Goal: Information Seeking & Learning: Learn about a topic

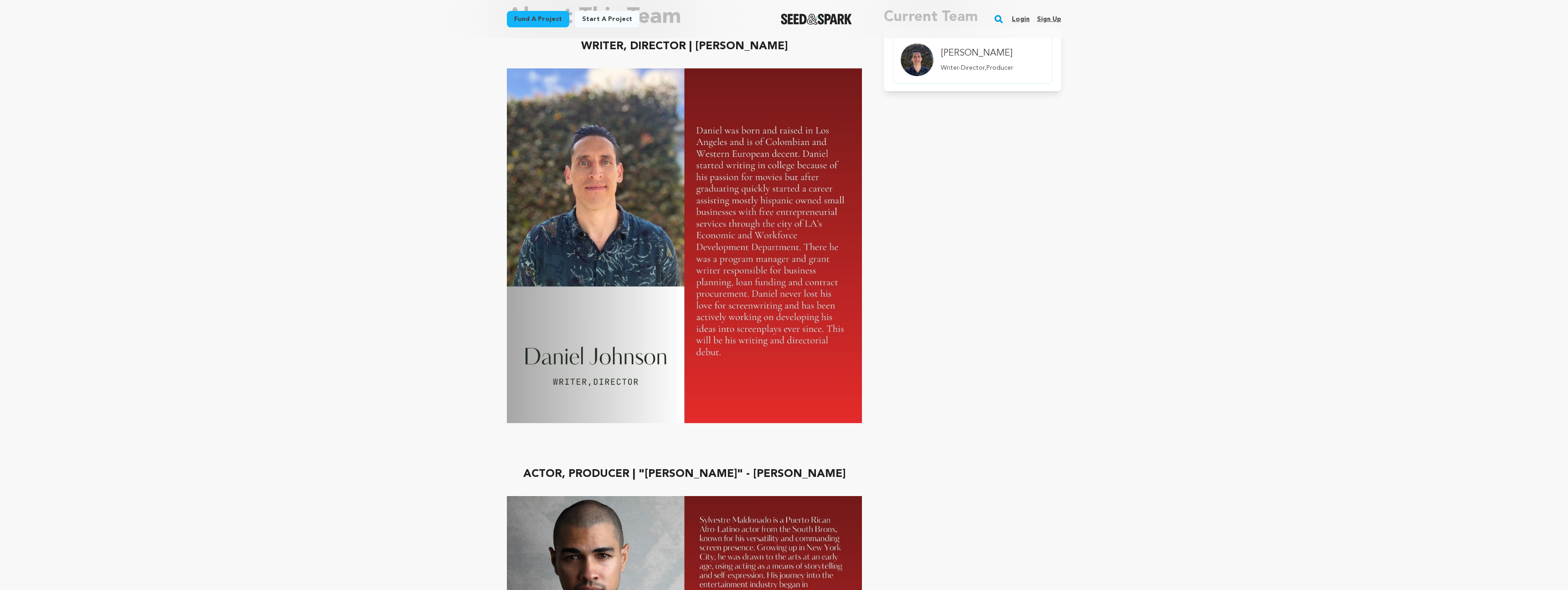
scroll to position [351, 0]
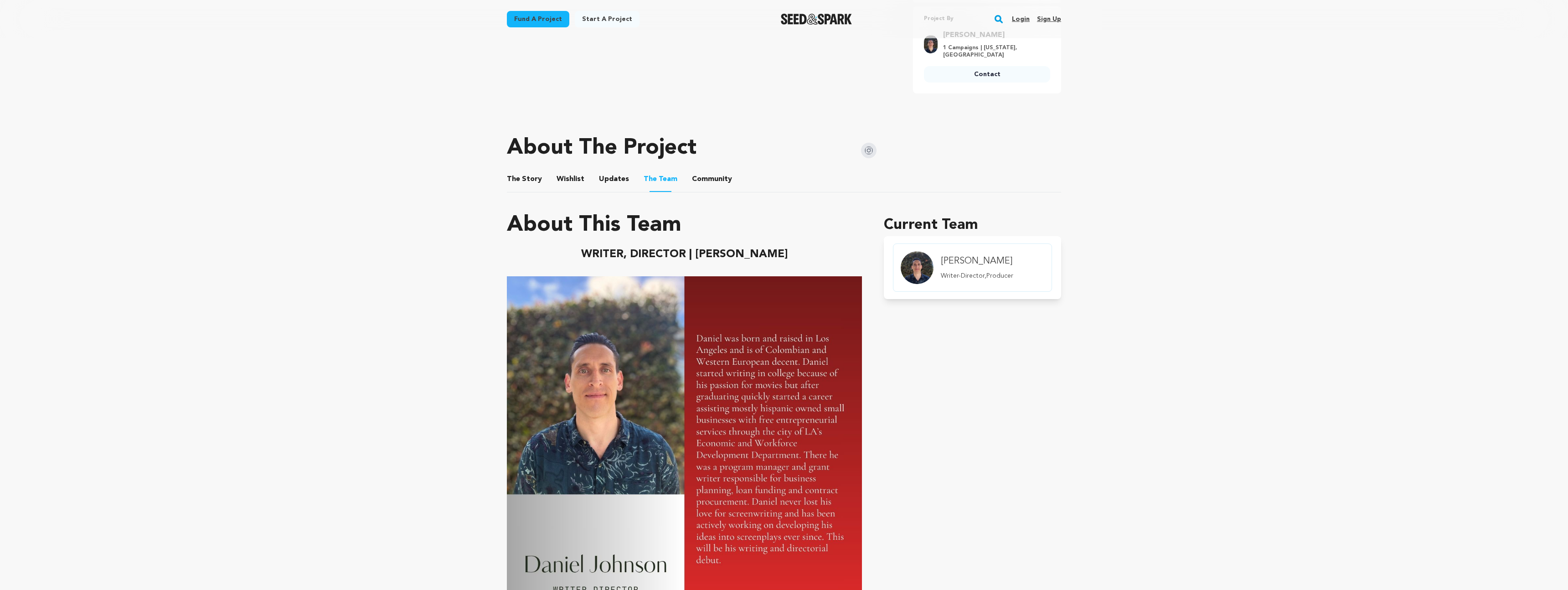
click at [869, 150] on img at bounding box center [869, 150] width 15 height 15
click at [867, 152] on img at bounding box center [869, 150] width 15 height 15
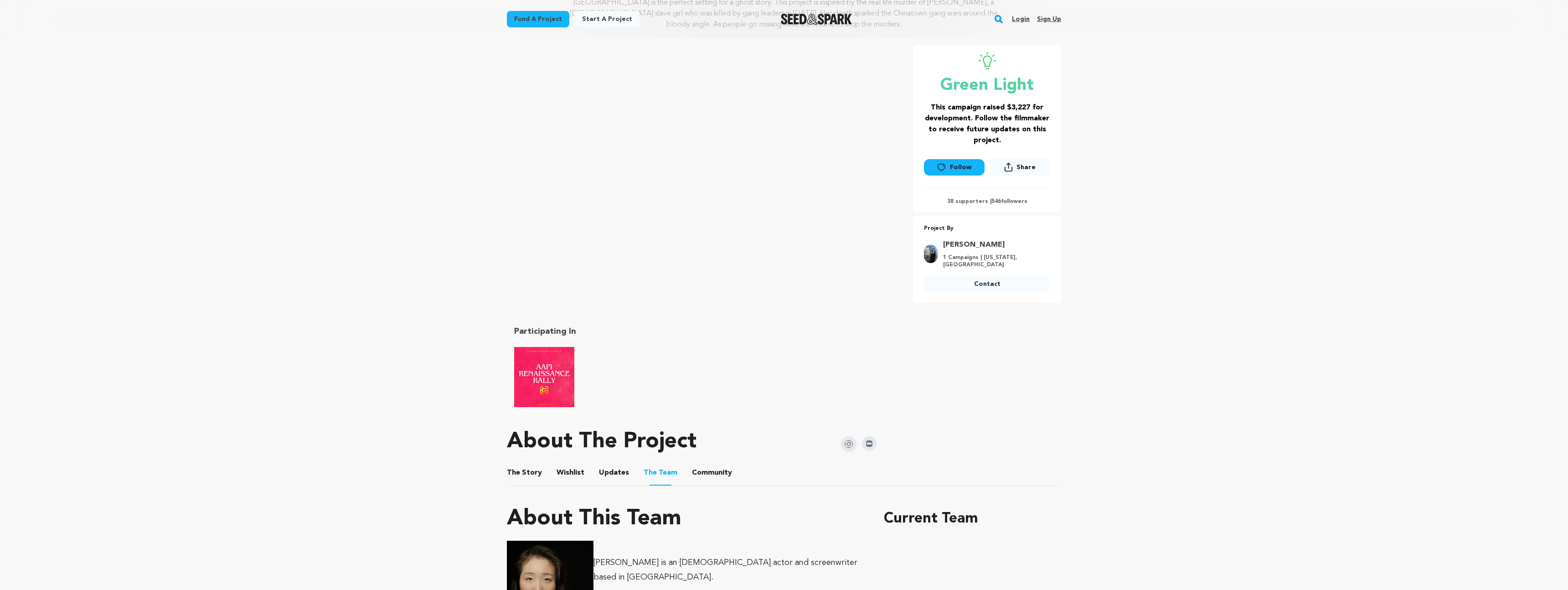
scroll to position [192, 0]
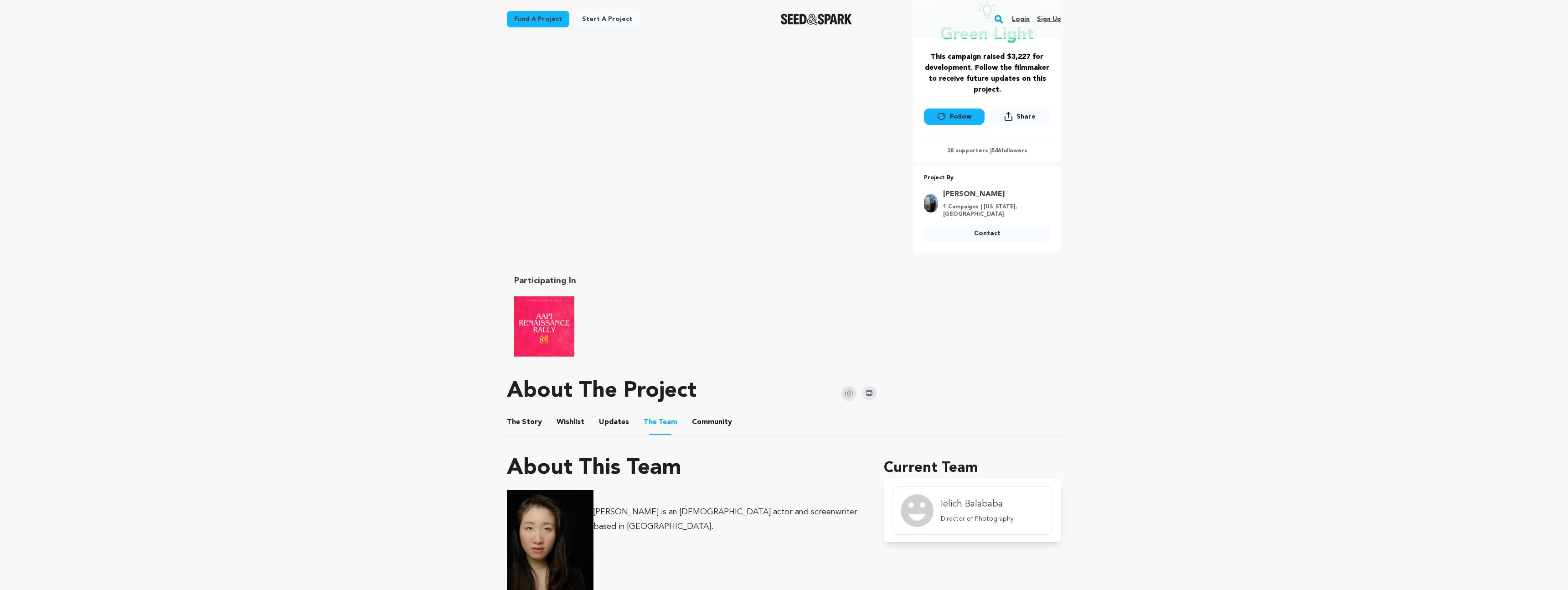
click at [709, 421] on button "Community" at bounding box center [712, 424] width 22 height 22
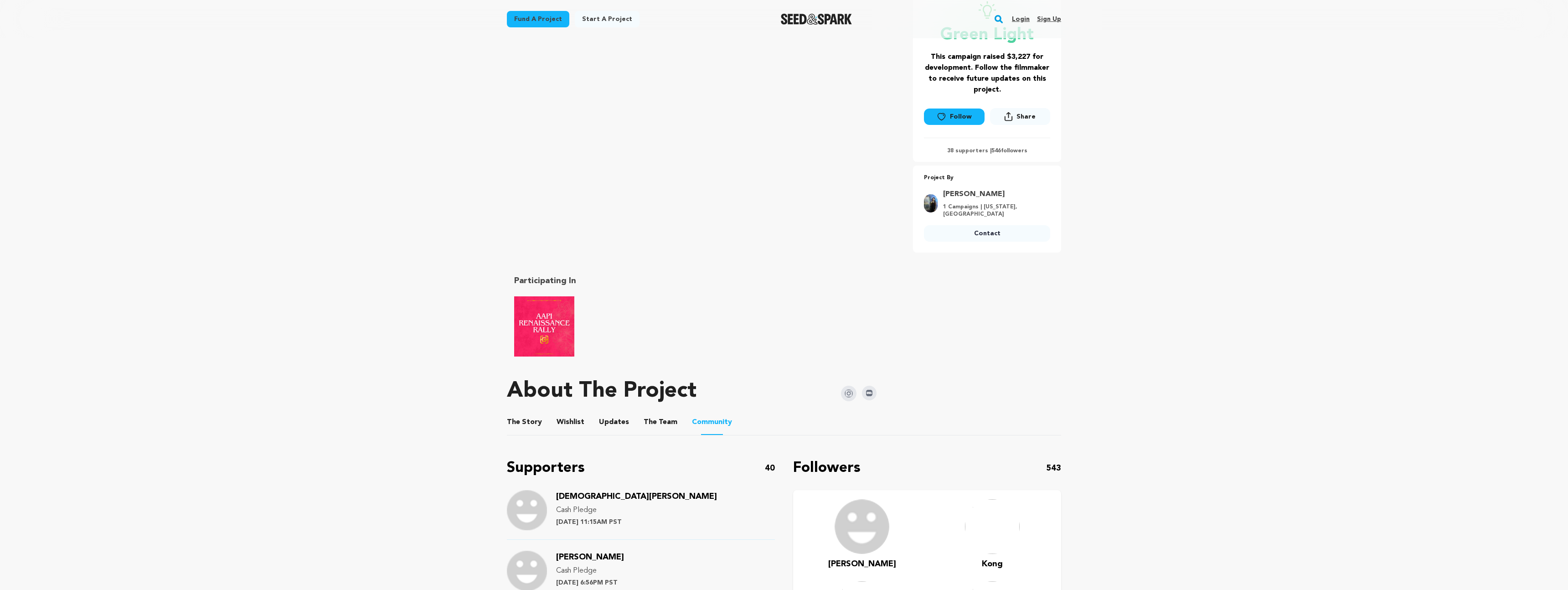
click at [565, 424] on button "Wishlist" at bounding box center [571, 424] width 22 height 22
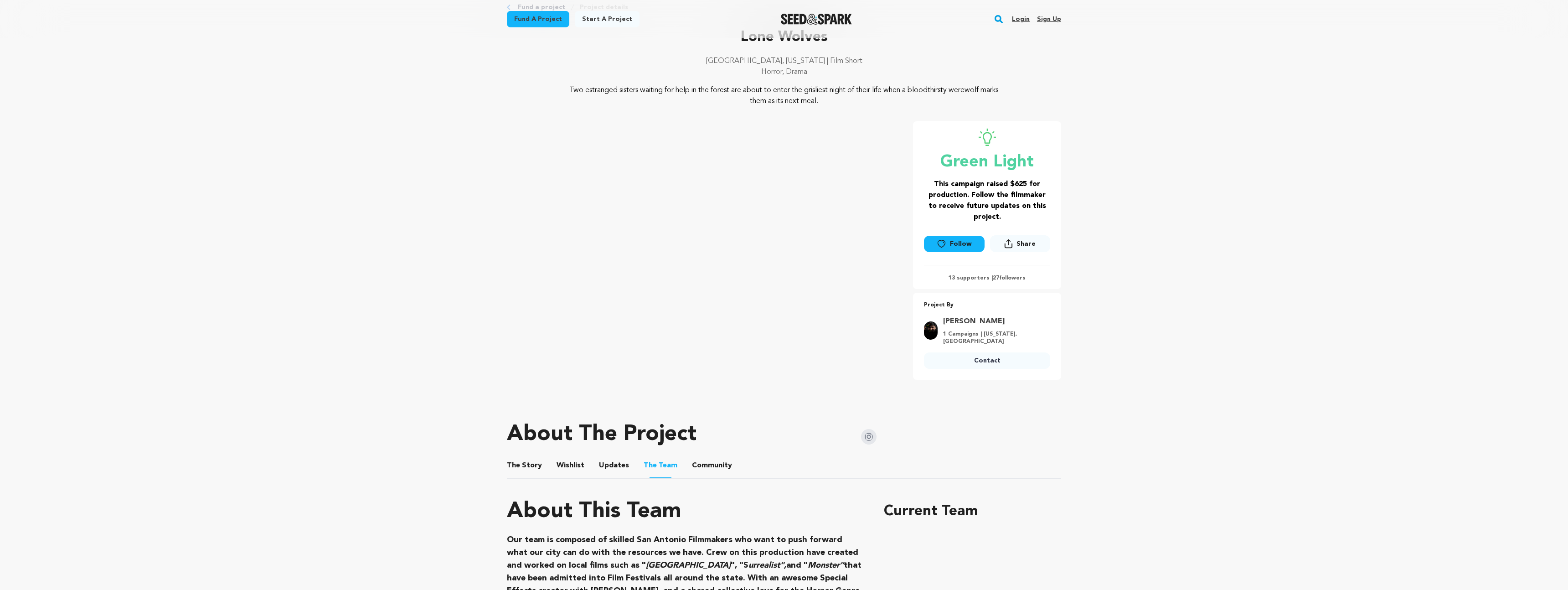
scroll to position [100, 0]
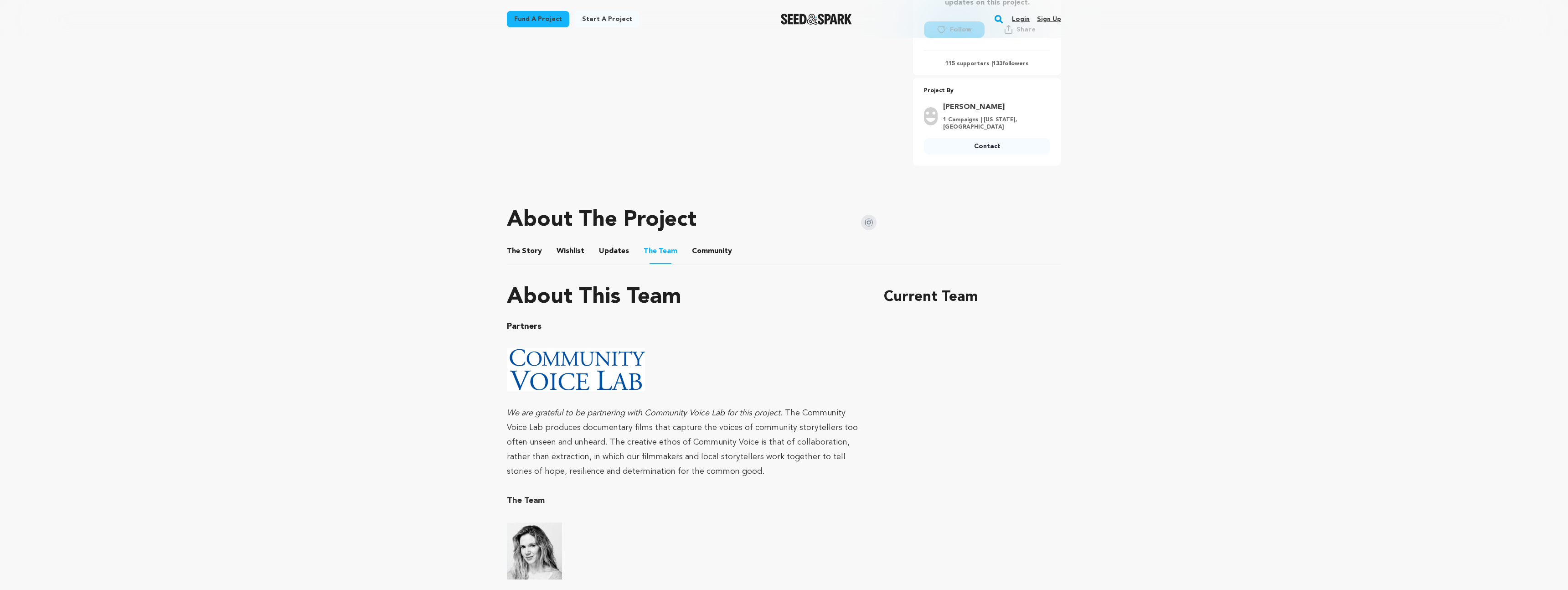
scroll to position [421, 0]
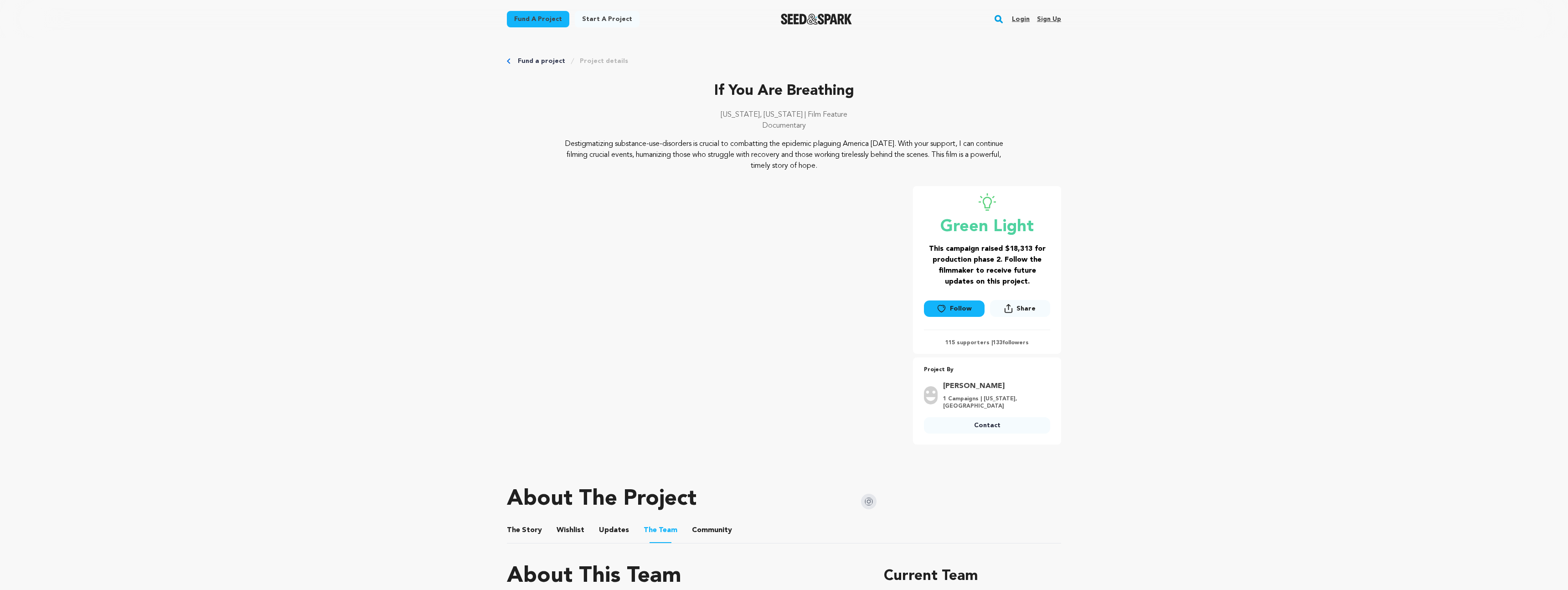
click at [868, 501] on img at bounding box center [869, 501] width 15 height 15
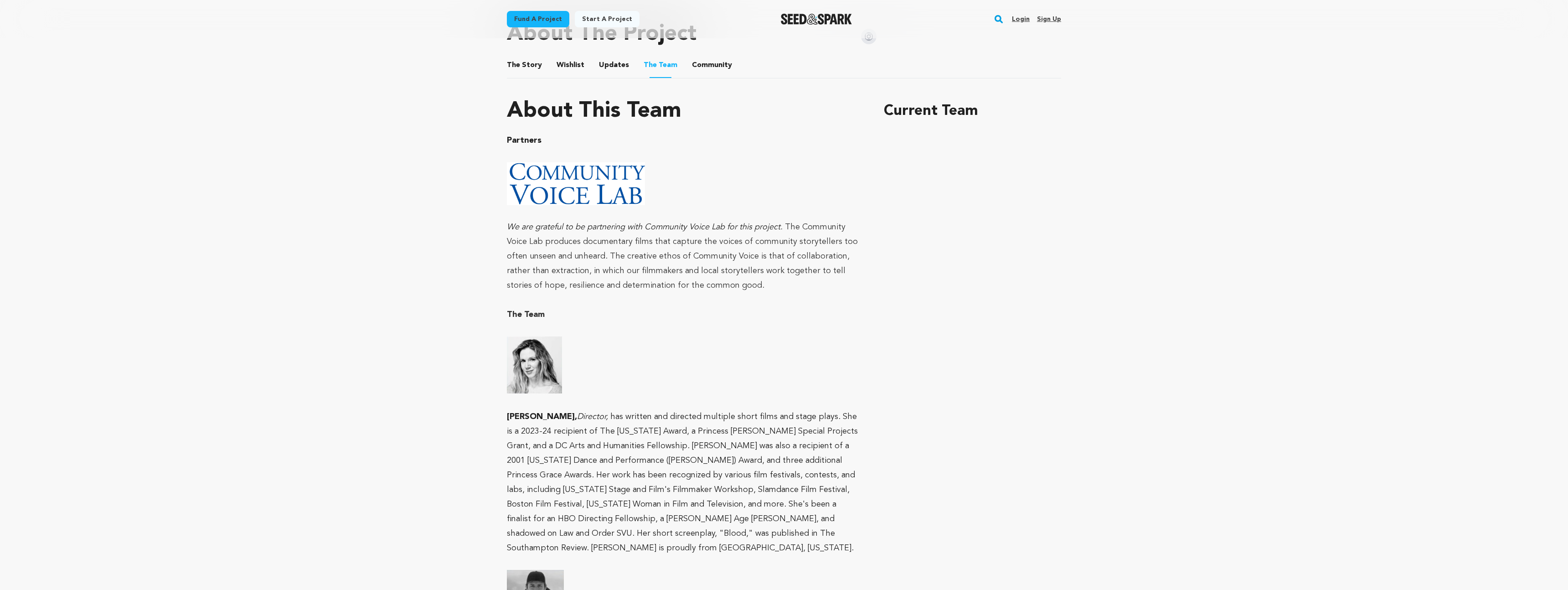
scroll to position [516, 0]
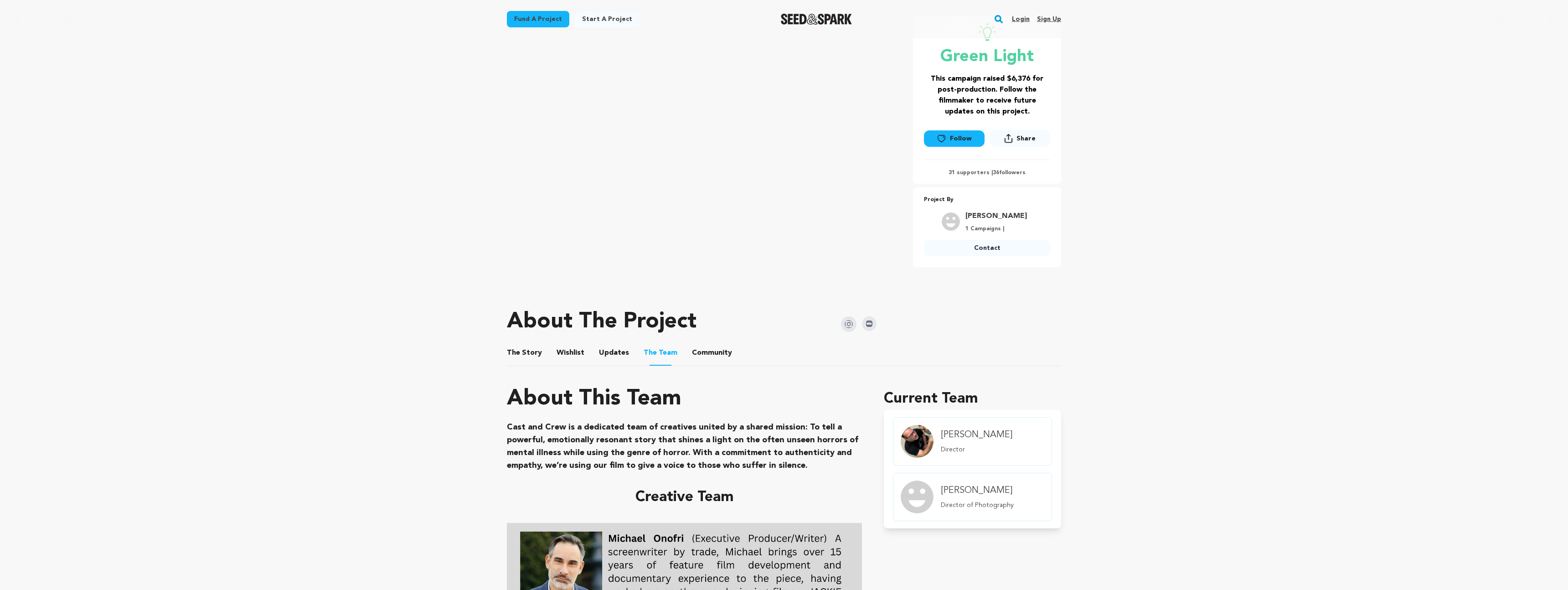
scroll to position [312, 0]
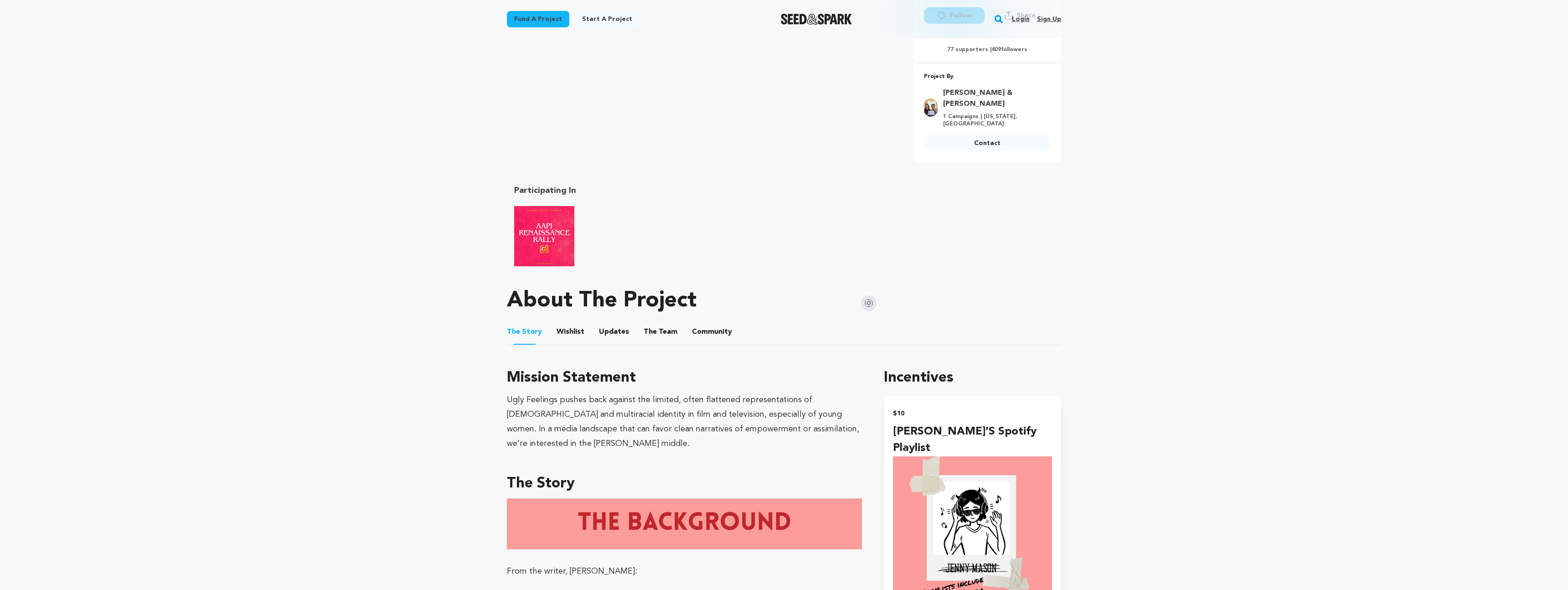
scroll to position [288, 0]
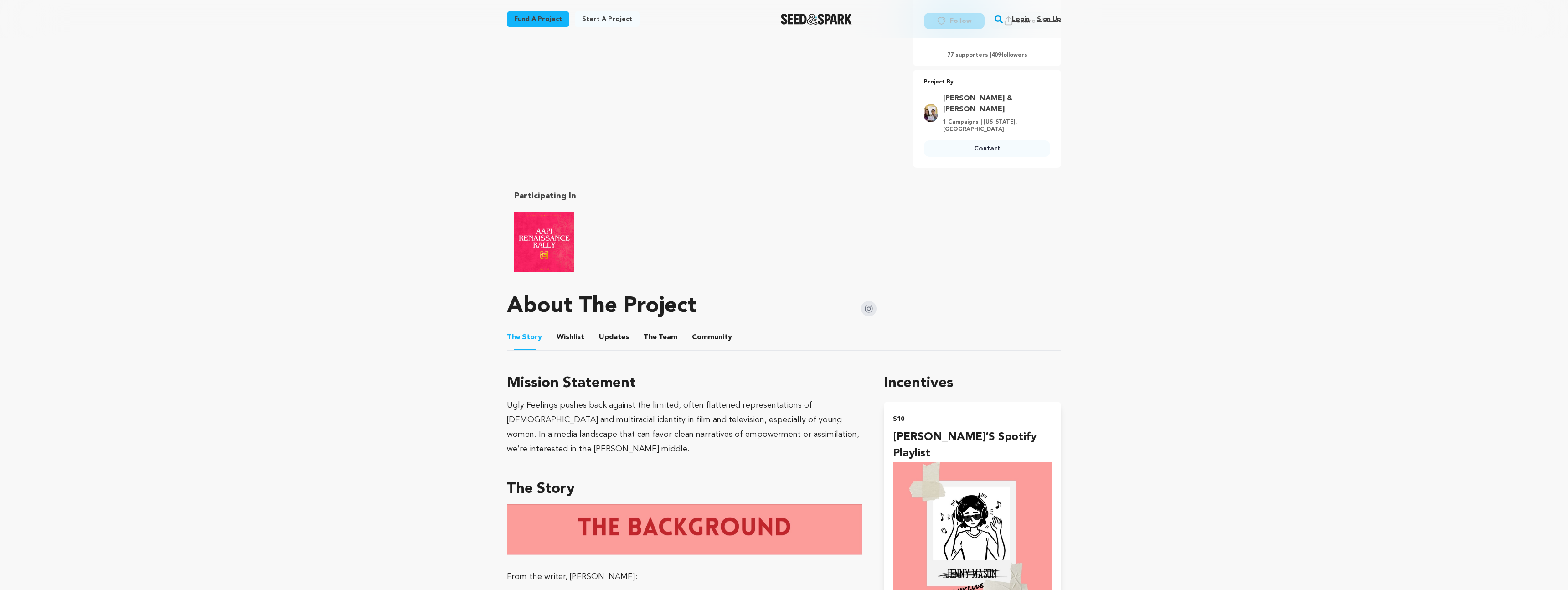
click at [656, 335] on button "The Team" at bounding box center [661, 339] width 22 height 22
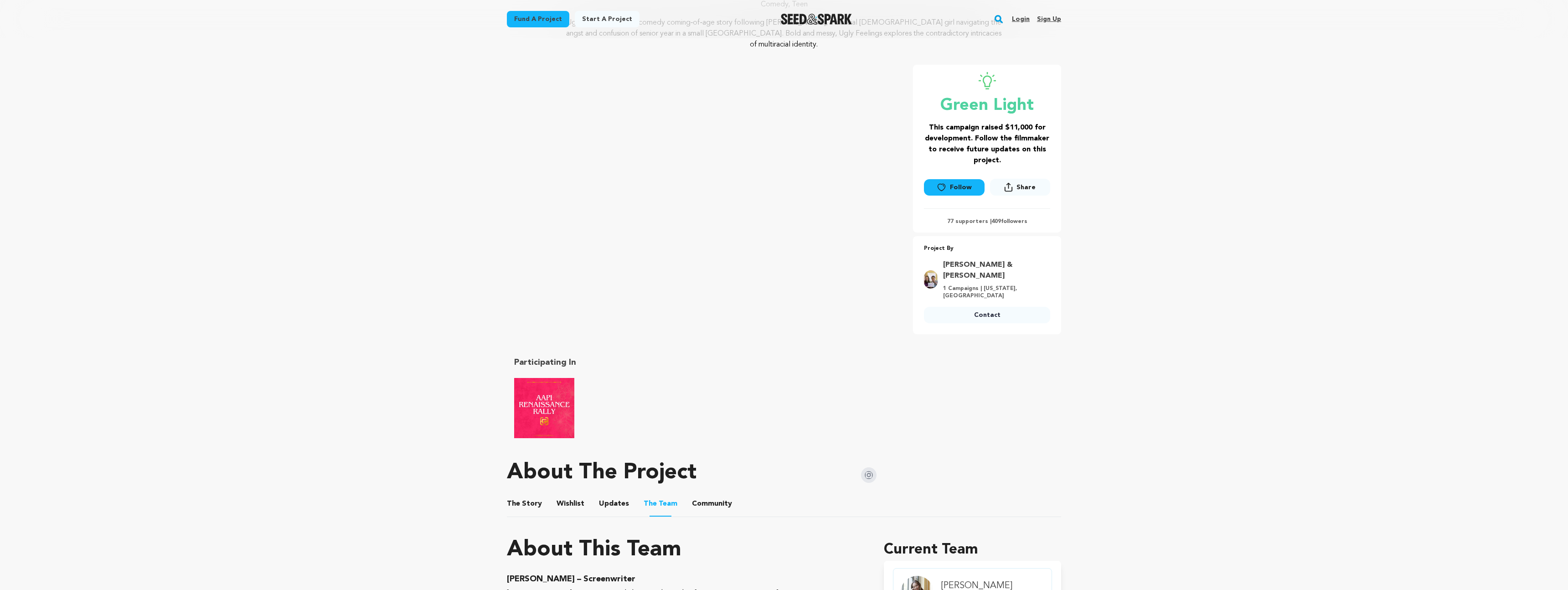
scroll to position [122, 0]
click at [867, 477] on img at bounding box center [869, 474] width 15 height 15
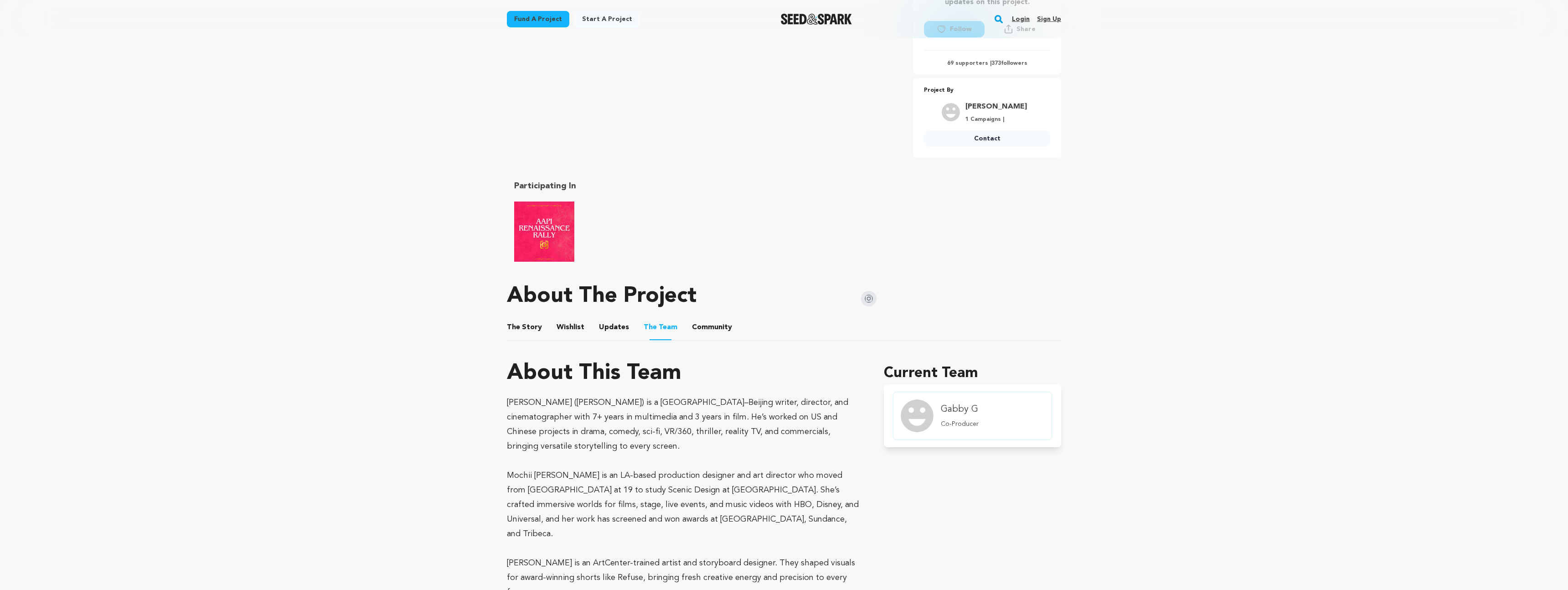
scroll to position [547, 0]
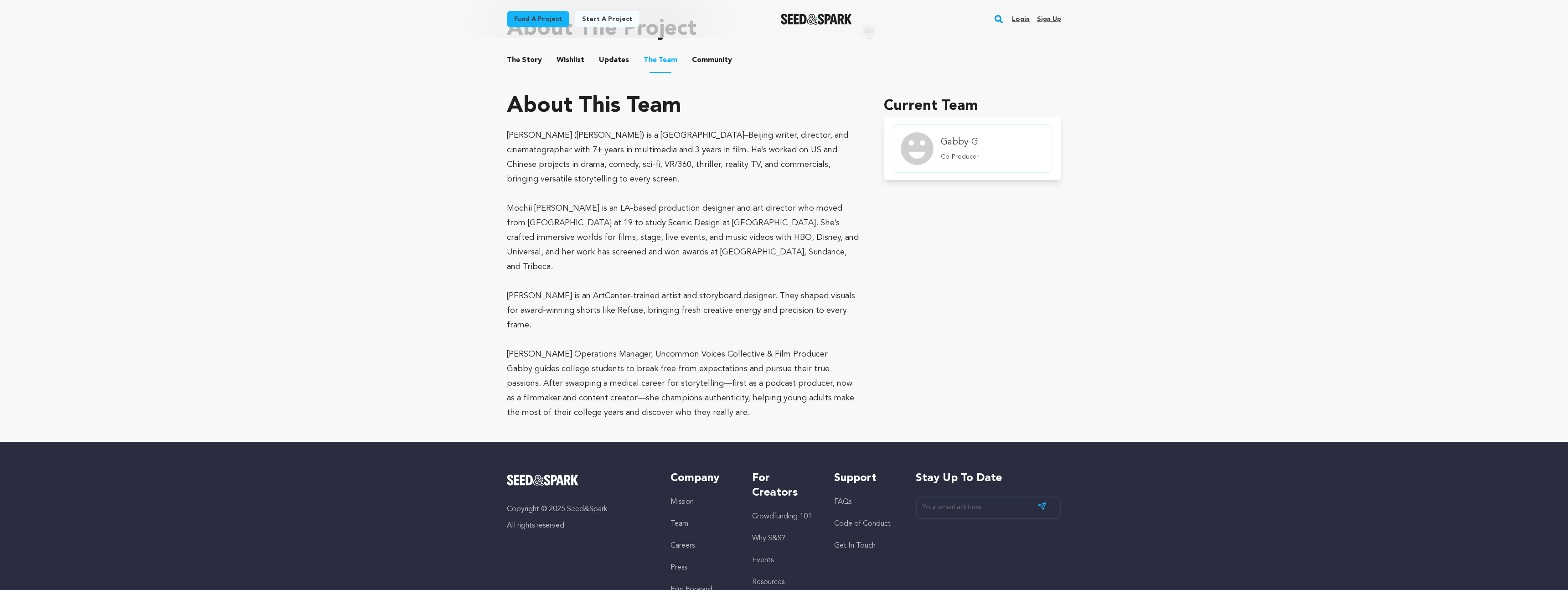
click at [563, 65] on button "Wishlist" at bounding box center [571, 62] width 22 height 22
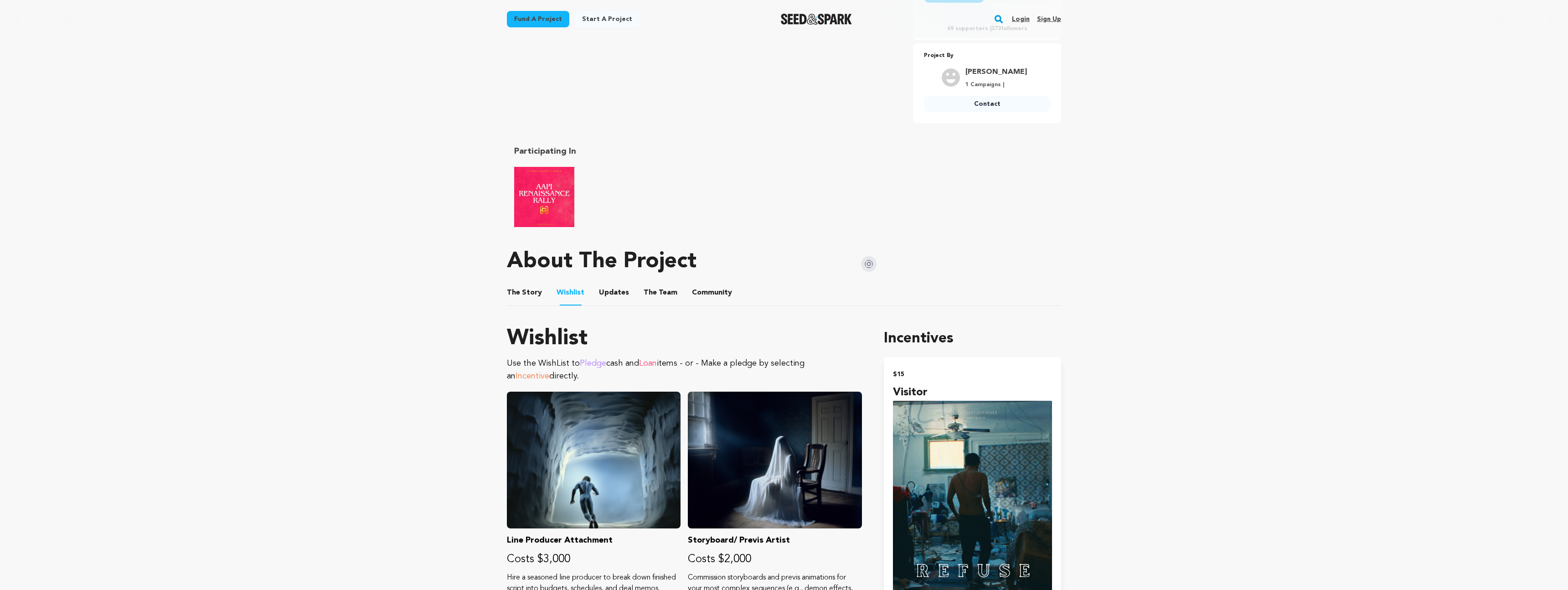
scroll to position [163, 0]
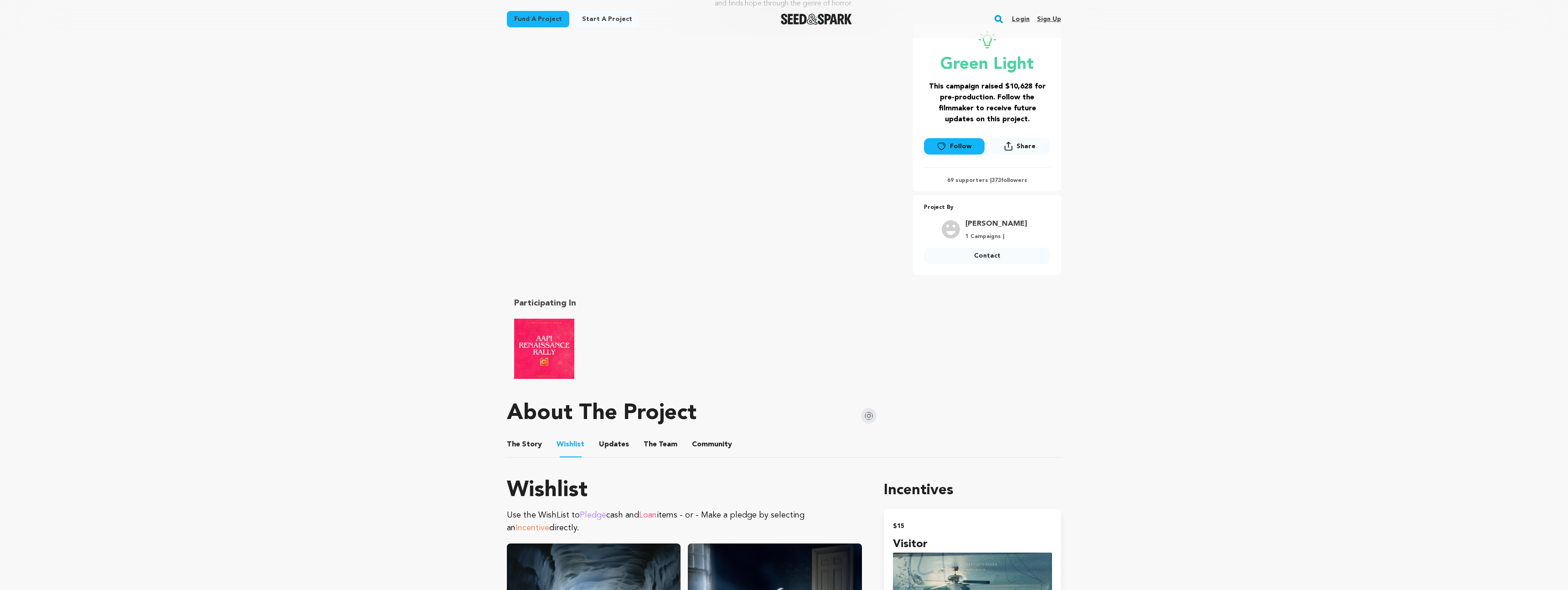
click at [595, 448] on ul "The Story The Story Wishlist Wishlist Updates Updates The Team The Team Communi…" at bounding box center [784, 445] width 554 height 26
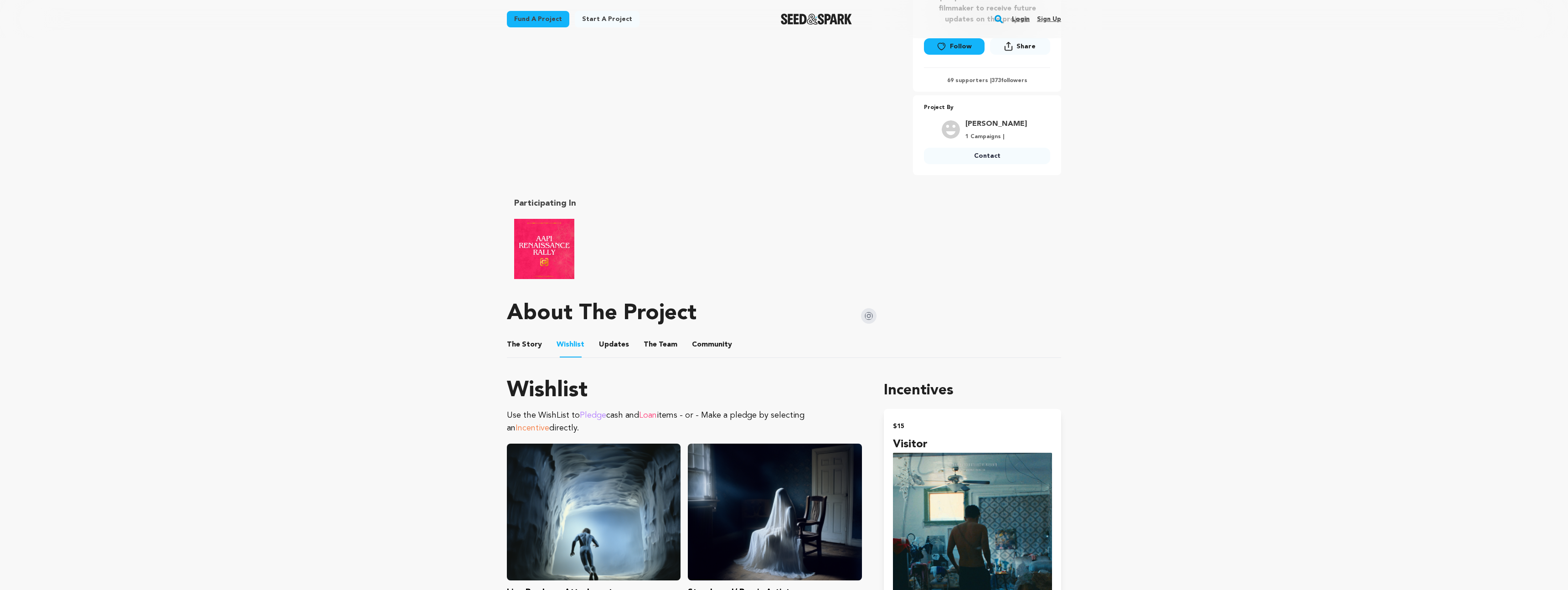
click at [590, 349] on ul "The Story The Story Wishlist Wishlist Updates Updates The Team The Team Communi…" at bounding box center [784, 345] width 554 height 26
click at [603, 344] on button "Updates" at bounding box center [614, 347] width 22 height 22
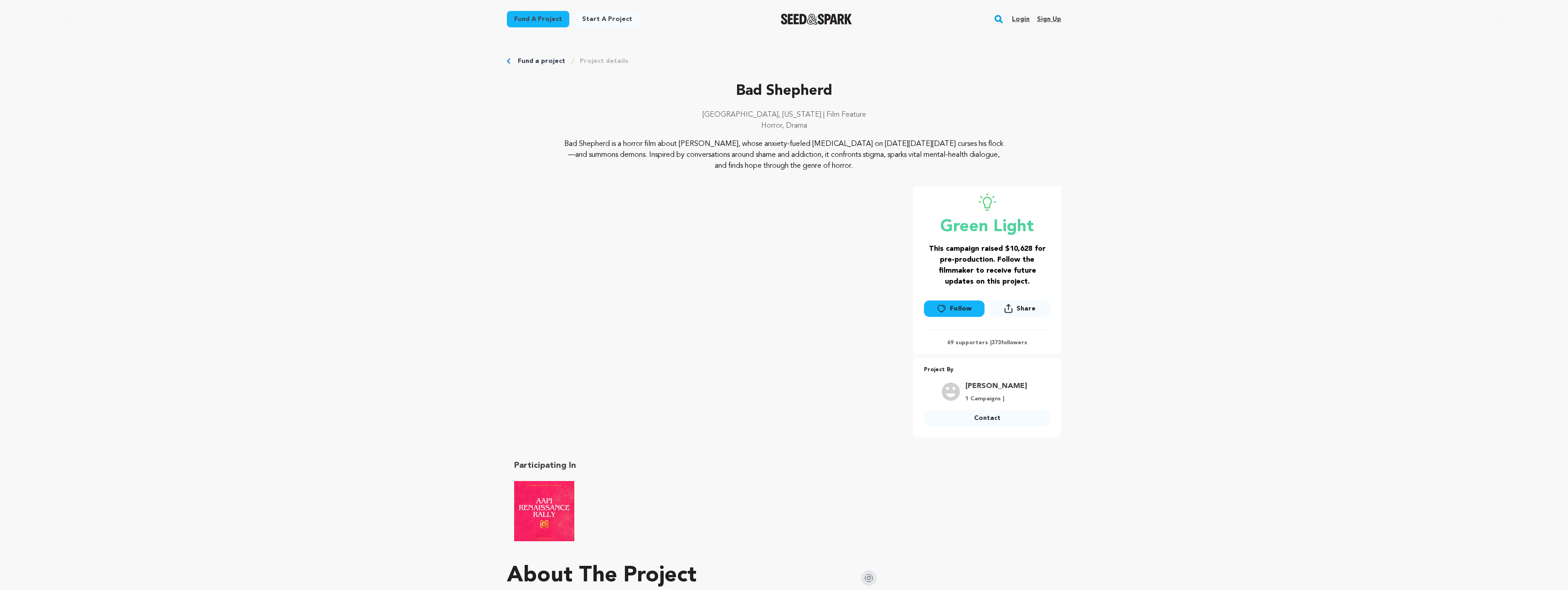
scroll to position [262, 0]
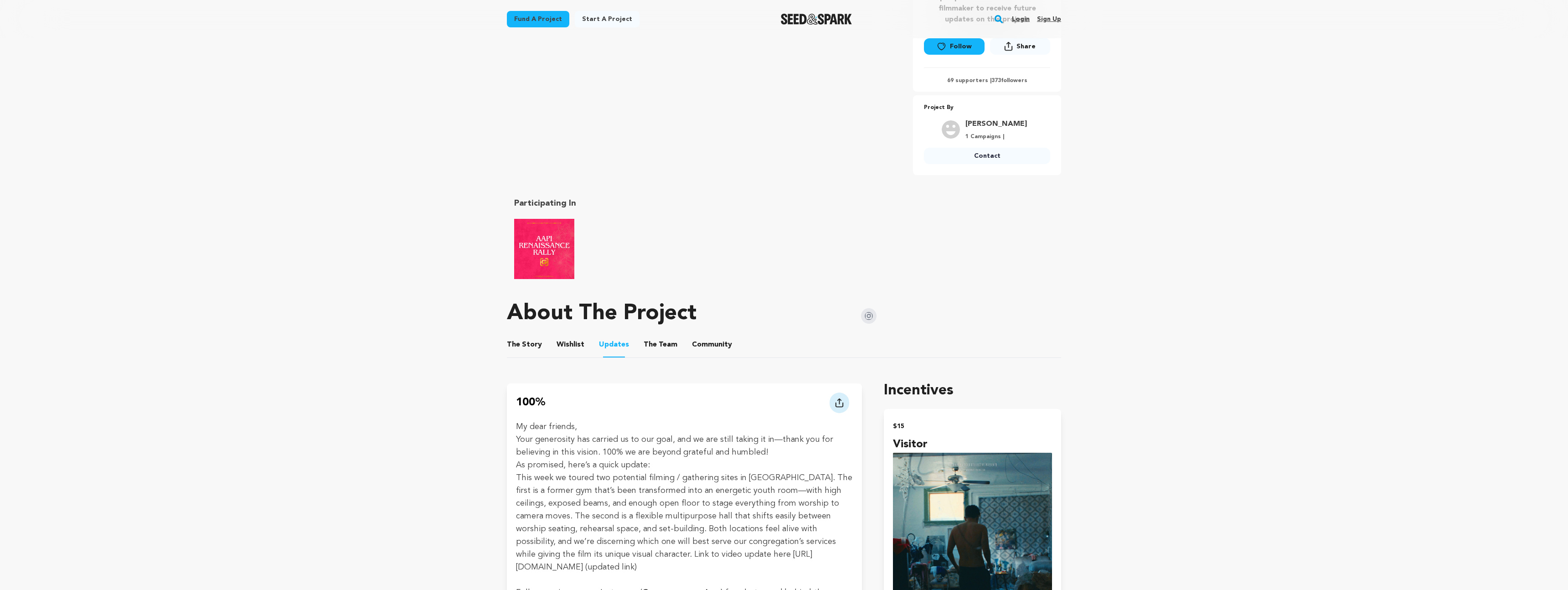
click at [873, 320] on img at bounding box center [869, 316] width 15 height 15
